Goal: Check status: Check status

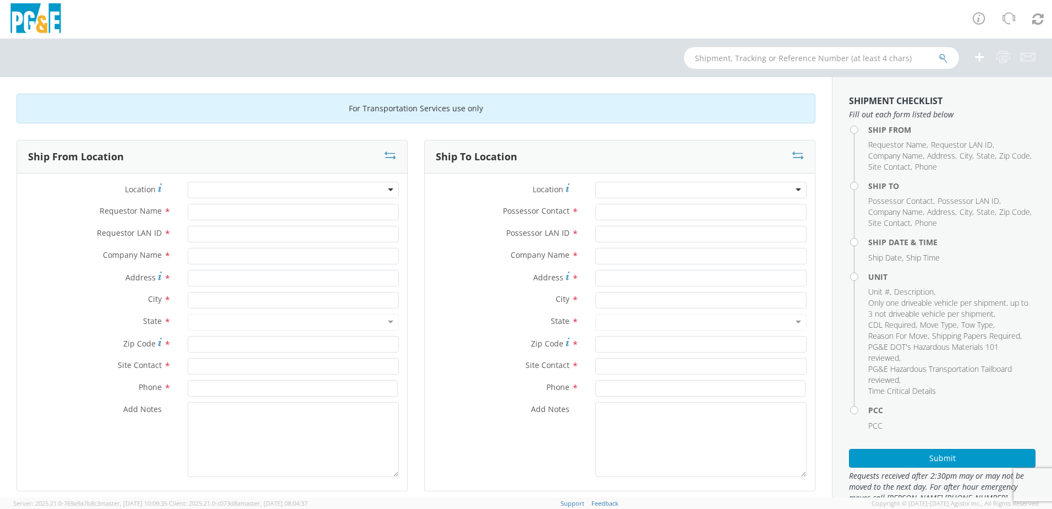
click at [741, 59] on input "text" at bounding box center [821, 58] width 275 height 22
type input "b39884"
click at [939, 52] on button "submit" at bounding box center [943, 58] width 9 height 13
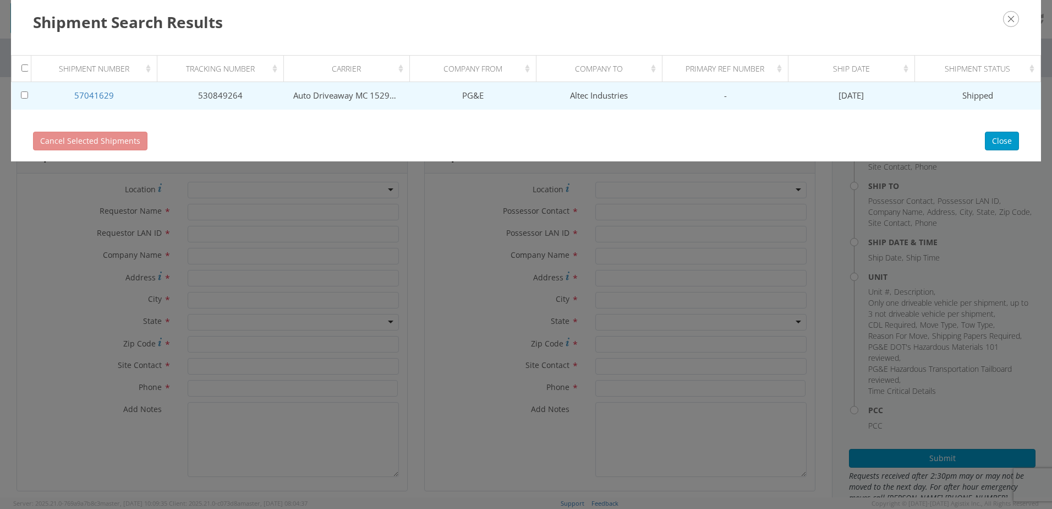
click at [463, 98] on td "PG&E" at bounding box center [473, 96] width 126 height 28
click at [88, 93] on link "57041629" at bounding box center [94, 95] width 40 height 11
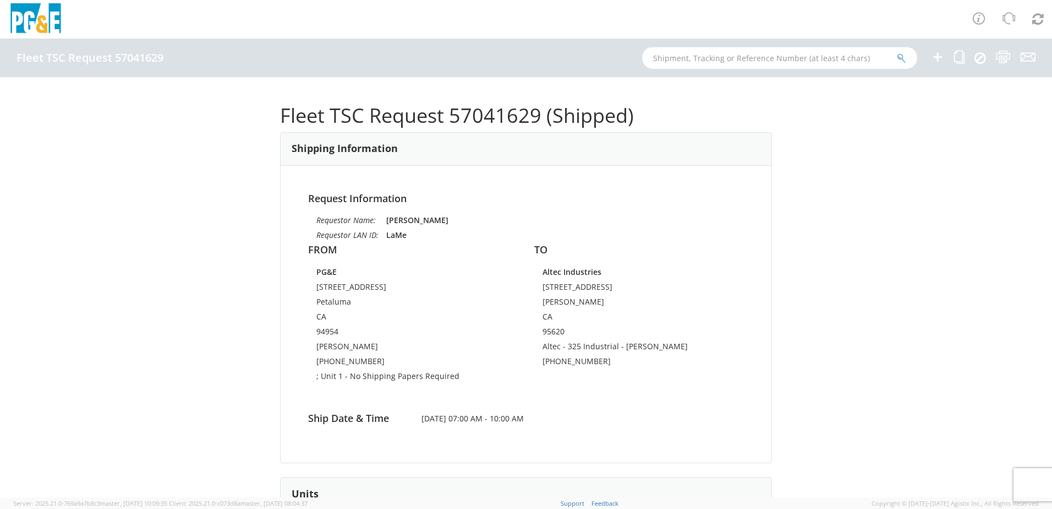
click at [756, 67] on input "text" at bounding box center [779, 58] width 275 height 22
click at [669, 56] on input "text" at bounding box center [779, 58] width 275 height 22
